Goal: Navigation & Orientation: Find specific page/section

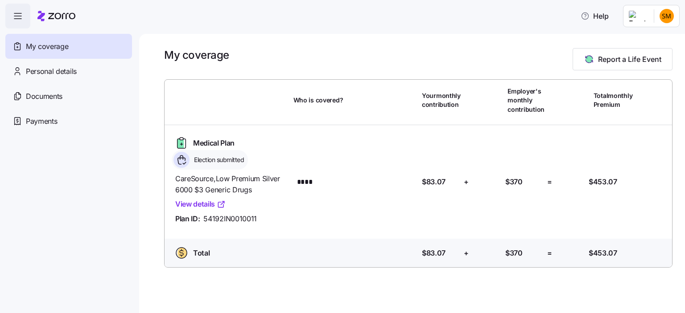
click at [47, 12] on icon at bounding box center [56, 16] width 38 height 11
click at [16, 11] on icon "button" at bounding box center [17, 16] width 11 height 11
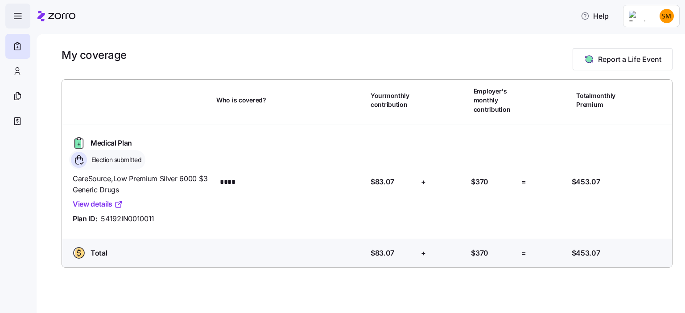
click at [21, 21] on icon "button" at bounding box center [17, 16] width 11 height 11
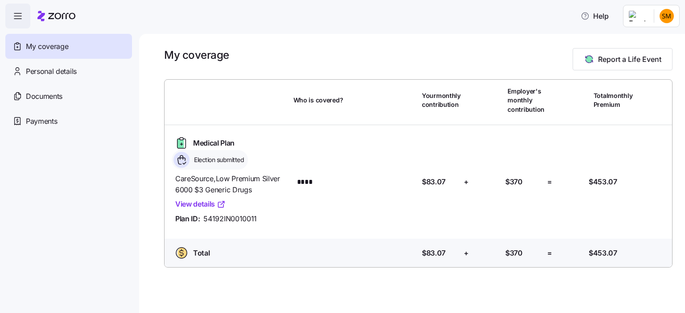
click at [72, 12] on icon at bounding box center [56, 16] width 38 height 11
click at [54, 123] on span "Payments" at bounding box center [41, 121] width 31 height 11
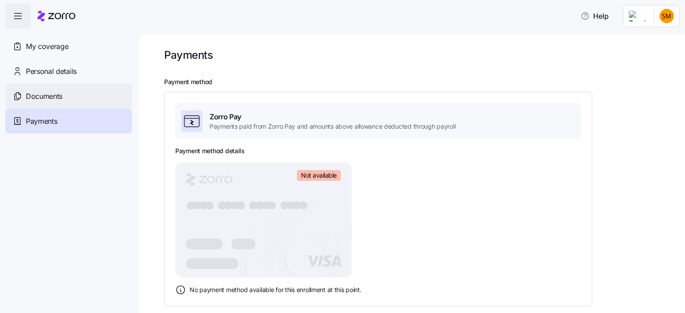
click at [46, 94] on span "Documents" at bounding box center [44, 96] width 37 height 11
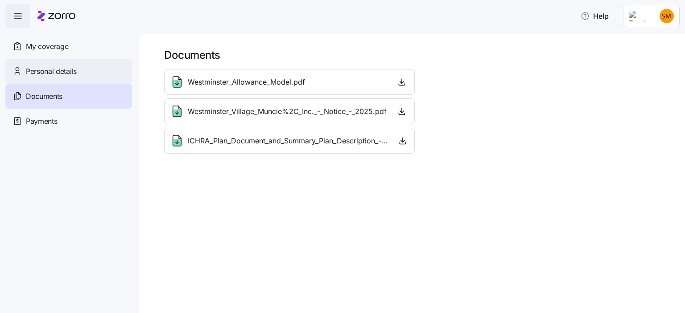
click at [76, 74] on span "Personal details" at bounding box center [51, 71] width 51 height 11
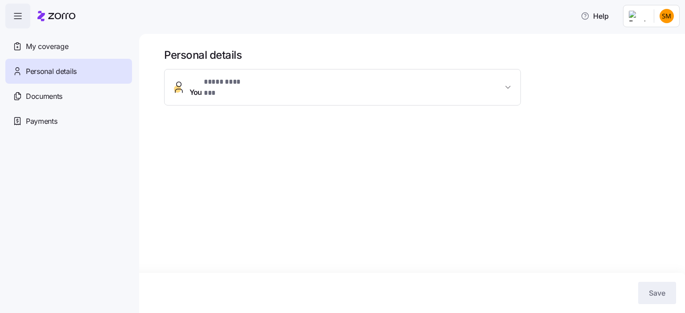
click at [224, 81] on span "* **** ******* *" at bounding box center [228, 82] width 48 height 11
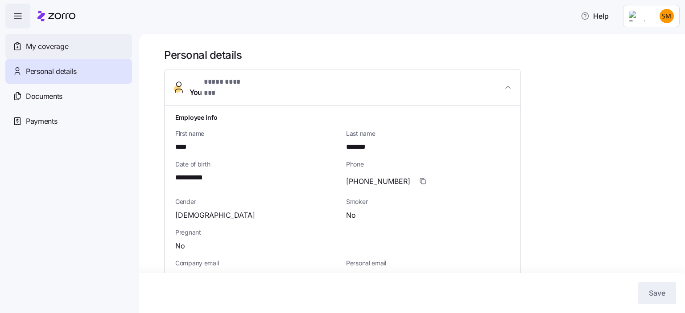
click at [68, 52] on div "My coverage" at bounding box center [68, 46] width 127 height 25
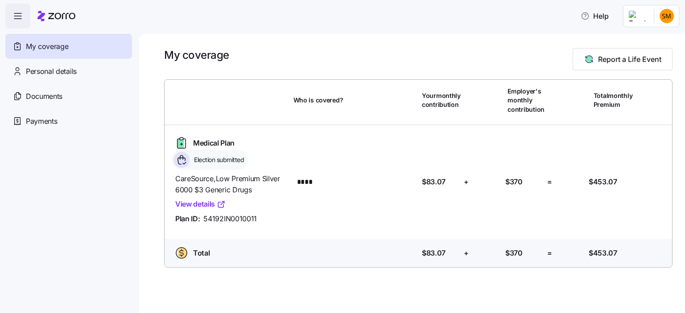
click at [21, 17] on icon "button" at bounding box center [17, 16] width 11 height 11
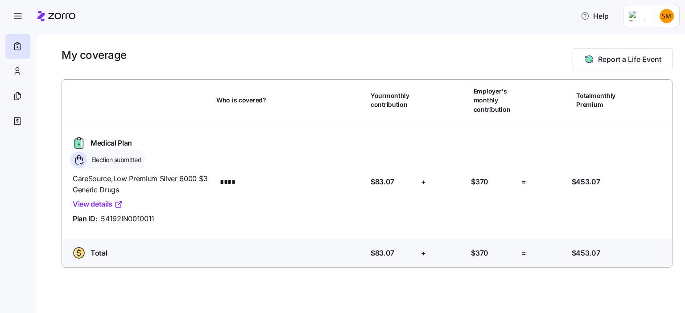
click at [674, 19] on html "Help My coverage Report a Life Event Who is covered? Your monthly contribution …" at bounding box center [342, 154] width 685 height 308
click at [659, 41] on div "My settings" at bounding box center [649, 40] width 47 height 10
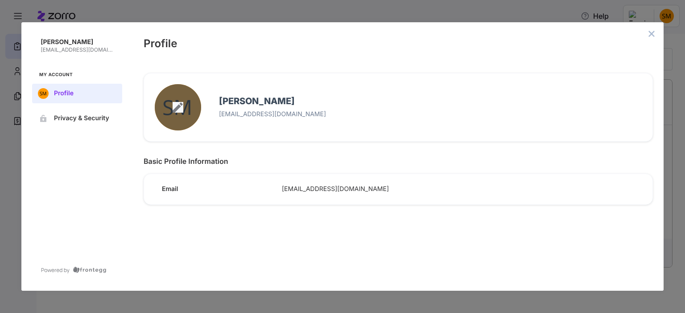
click at [180, 105] on icon "edit avatar menu" at bounding box center [178, 107] width 11 height 11
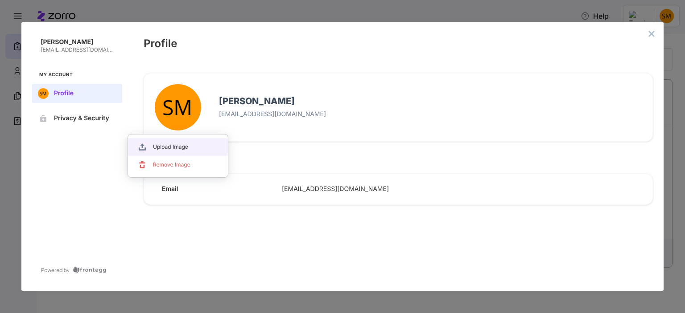
click at [181, 149] on span "Upload Image" at bounding box center [181, 147] width 57 height 7
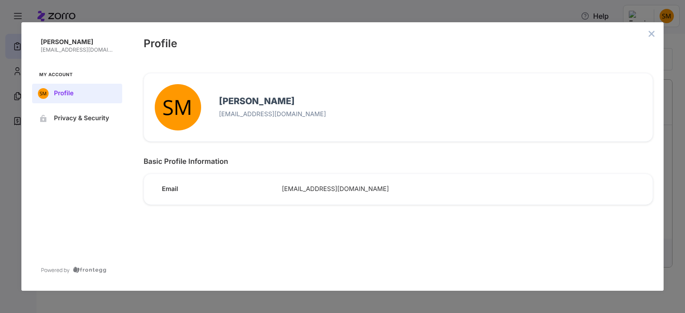
drag, startPoint x: 651, startPoint y: 33, endPoint x: 622, endPoint y: 28, distance: 30.3
click at [651, 33] on icon "close admin-box" at bounding box center [652, 34] width 6 height 6
